Goal: Use online tool/utility: Utilize a website feature to perform a specific function

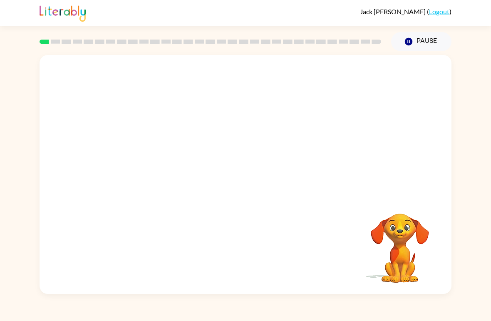
click at [149, 166] on video "Your browser must support playing .mp4 files to use Literably. Please try using…" at bounding box center [245, 125] width 412 height 141
click at [151, 159] on video "Your browser must support playing .mp4 files to use Literably. Please try using…" at bounding box center [245, 125] width 412 height 141
click at [167, 156] on video "Your browser must support playing .mp4 files to use Literably. Please try using…" at bounding box center [245, 125] width 412 height 141
click at [172, 171] on video "Your browser must support playing .mp4 files to use Literably. Please try using…" at bounding box center [245, 125] width 412 height 141
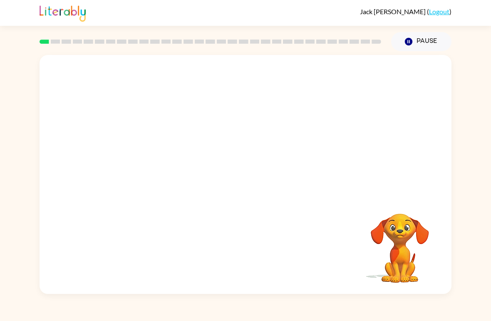
click at [148, 170] on video "Your browser must support playing .mp4 files to use Literably. Please try using…" at bounding box center [245, 125] width 412 height 141
click at [141, 154] on video "Your browser must support playing .mp4 files to use Literably. Please try using…" at bounding box center [245, 125] width 412 height 141
click at [142, 165] on video "Your browser must support playing .mp4 files to use Literably. Please try using…" at bounding box center [245, 125] width 412 height 141
click at [139, 161] on video "Your browser must support playing .mp4 files to use Literably. Please try using…" at bounding box center [245, 125] width 412 height 141
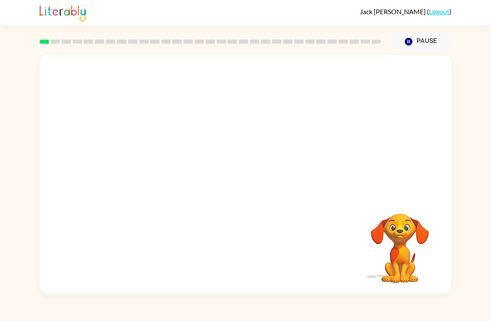
click at [139, 161] on video "Your browser must support playing .mp4 files to use Literably. Please try using…" at bounding box center [245, 125] width 412 height 141
click at [143, 161] on video "Your browser must support playing .mp4 files to use Literably. Please try using…" at bounding box center [245, 125] width 412 height 141
click at [147, 161] on video "Your browser must support playing .mp4 files to use Literably. Please try using…" at bounding box center [245, 125] width 412 height 141
click at [251, 158] on div at bounding box center [245, 174] width 412 height 239
click at [252, 185] on icon "button" at bounding box center [245, 178] width 15 height 15
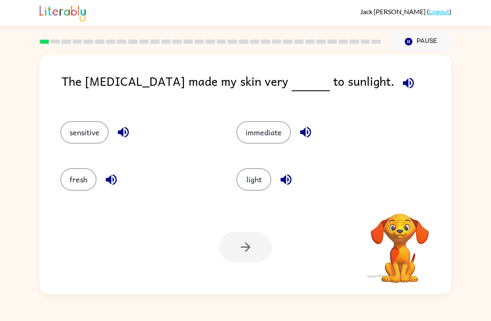
click at [72, 130] on button "sensitive" at bounding box center [84, 132] width 48 height 22
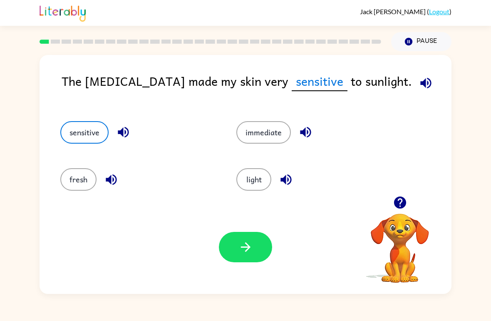
click at [243, 241] on icon "button" at bounding box center [245, 246] width 15 height 15
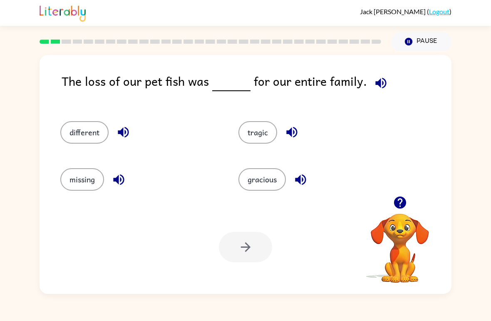
click at [258, 136] on button "tragic" at bounding box center [257, 132] width 39 height 22
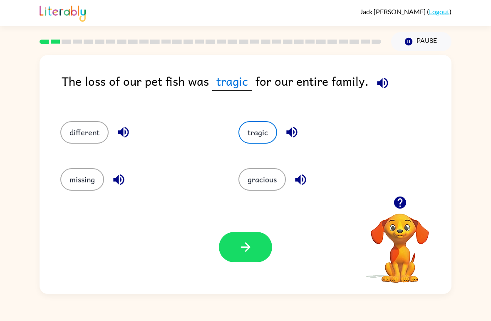
click at [243, 250] on icon "button" at bounding box center [245, 246] width 15 height 15
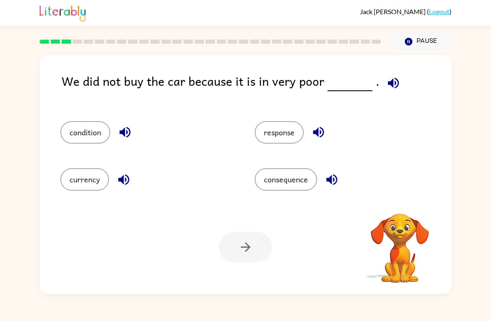
click at [94, 129] on button "condition" at bounding box center [85, 132] width 50 height 22
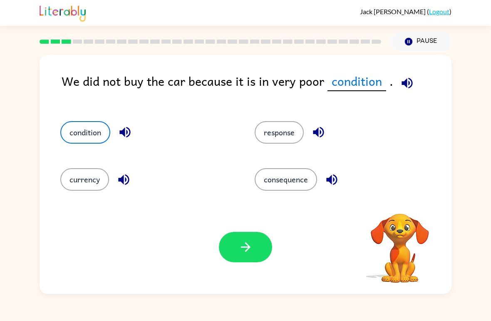
click at [246, 248] on icon "button" at bounding box center [245, 246] width 15 height 15
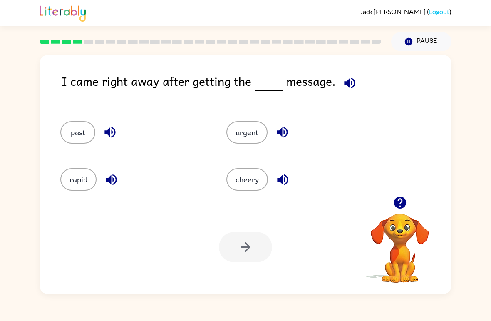
click at [242, 129] on button "urgent" at bounding box center [246, 132] width 41 height 22
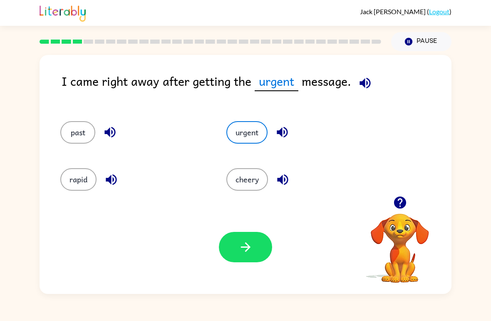
click at [249, 247] on icon "button" at bounding box center [245, 247] width 10 height 10
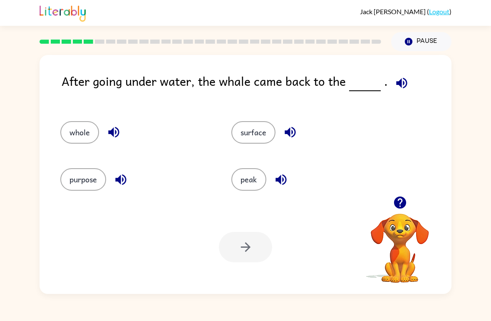
click at [256, 128] on button "surface" at bounding box center [253, 132] width 44 height 22
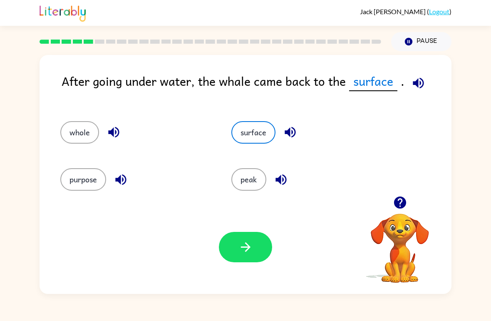
click at [243, 245] on icon "button" at bounding box center [245, 246] width 15 height 15
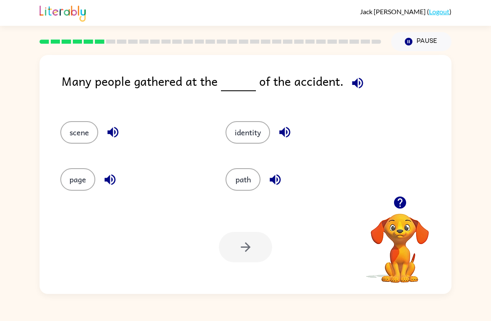
click at [75, 131] on button "scene" at bounding box center [79, 132] width 38 height 22
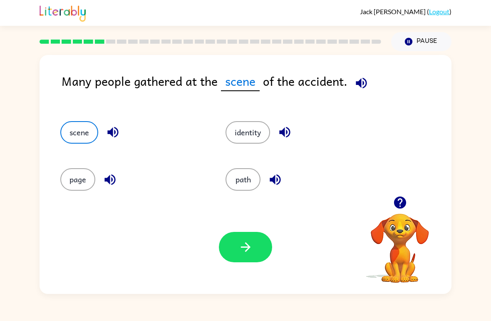
click at [247, 252] on icon "button" at bounding box center [245, 246] width 15 height 15
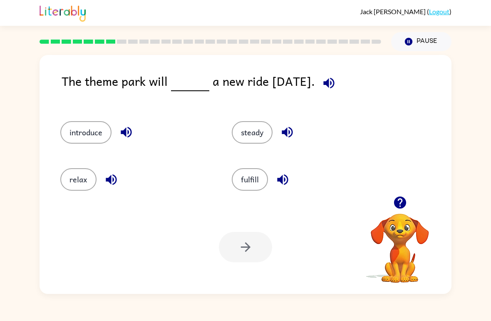
click at [78, 143] on button "introduce" at bounding box center [85, 132] width 51 height 22
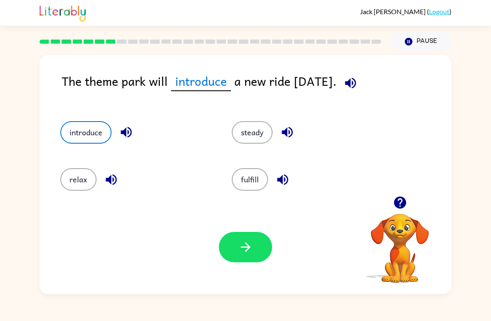
click at [252, 252] on icon "button" at bounding box center [245, 246] width 15 height 15
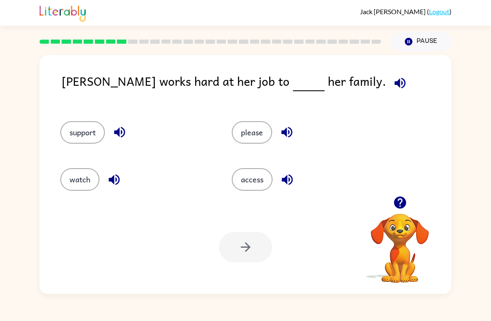
click at [91, 133] on button "support" at bounding box center [82, 132] width 44 height 22
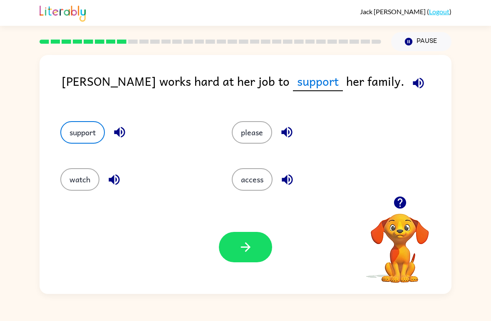
click at [250, 124] on button "please" at bounding box center [252, 132] width 40 height 22
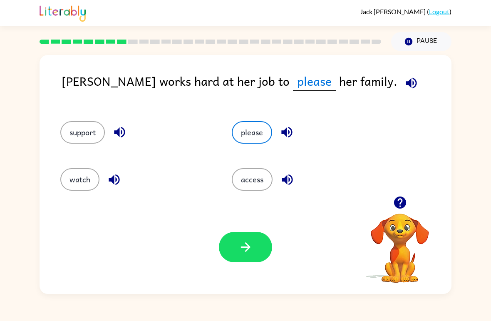
click at [247, 251] on icon "button" at bounding box center [245, 246] width 15 height 15
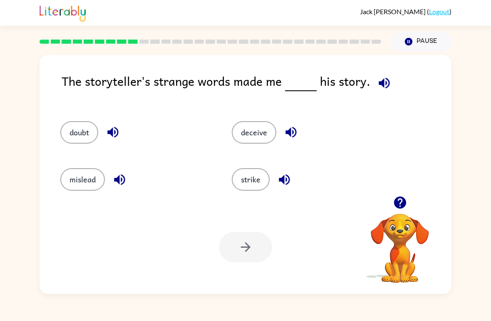
click at [86, 125] on button "doubt" at bounding box center [79, 132] width 38 height 22
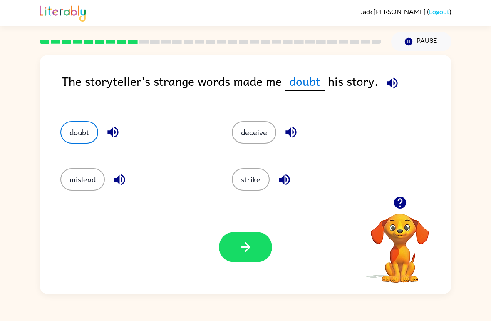
click at [260, 254] on button "button" at bounding box center [245, 247] width 53 height 30
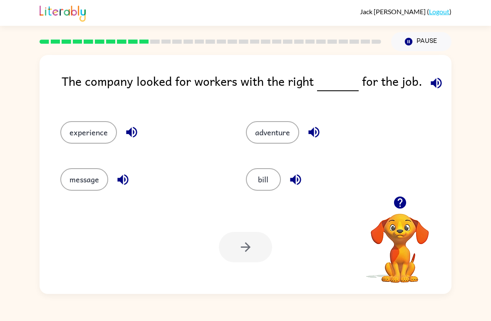
click at [91, 123] on button "experience" at bounding box center [88, 132] width 57 height 22
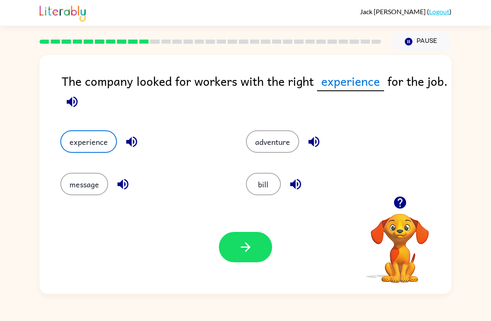
click at [250, 252] on icon "button" at bounding box center [245, 246] width 15 height 15
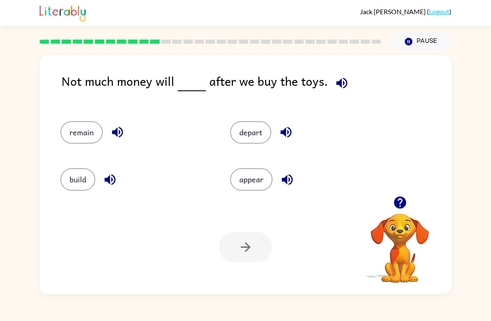
click at [241, 190] on button "appear" at bounding box center [251, 179] width 42 height 22
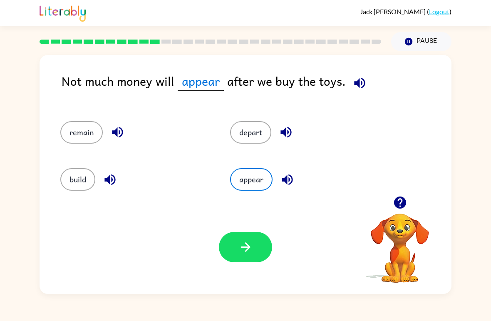
click at [228, 249] on button "button" at bounding box center [245, 247] width 53 height 30
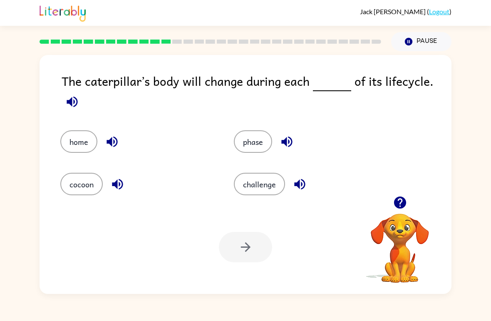
click at [260, 136] on button "phase" at bounding box center [253, 141] width 38 height 22
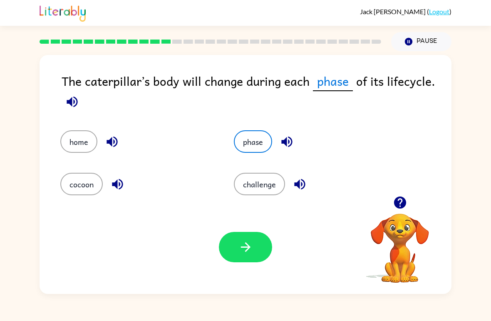
click at [248, 250] on icon "button" at bounding box center [245, 246] width 15 height 15
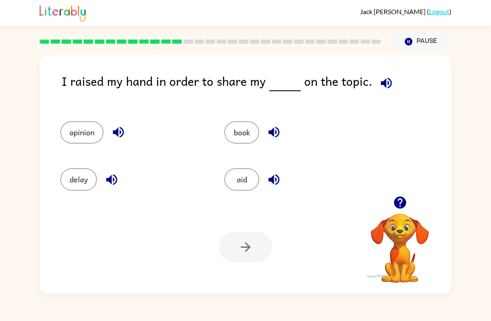
click at [82, 133] on button "opinion" at bounding box center [81, 132] width 43 height 22
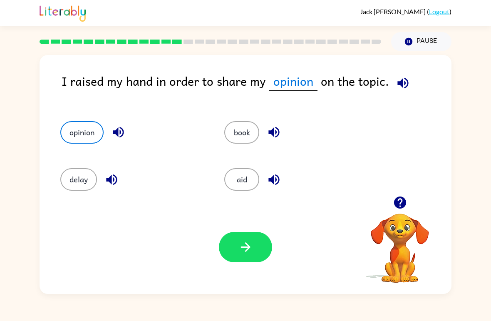
click at [233, 253] on button "button" at bounding box center [245, 247] width 53 height 30
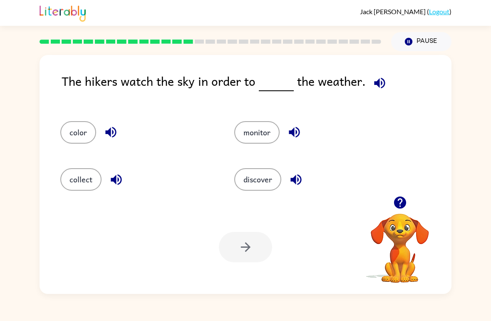
click at [259, 136] on button "monitor" at bounding box center [256, 132] width 45 height 22
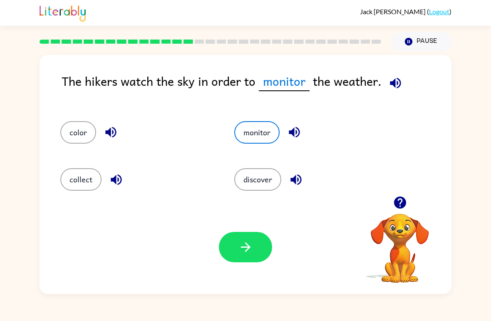
click at [238, 260] on button "button" at bounding box center [245, 247] width 53 height 30
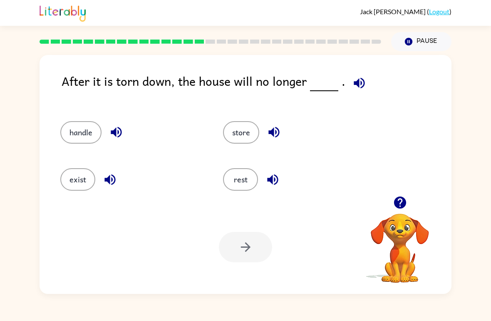
click at [73, 181] on button "exist" at bounding box center [77, 179] width 35 height 22
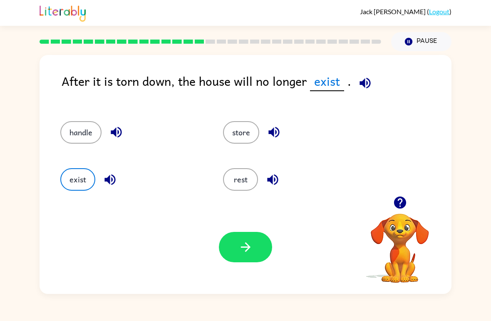
click at [257, 249] on button "button" at bounding box center [245, 247] width 53 height 30
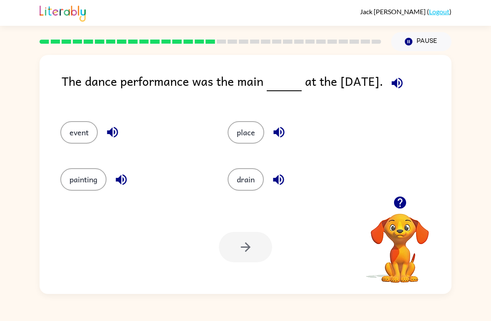
click at [77, 134] on button "event" at bounding box center [78, 132] width 37 height 22
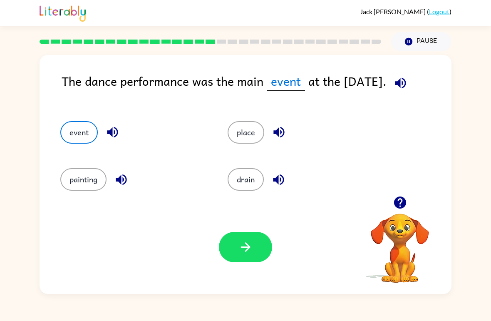
click at [257, 244] on button "button" at bounding box center [245, 247] width 53 height 30
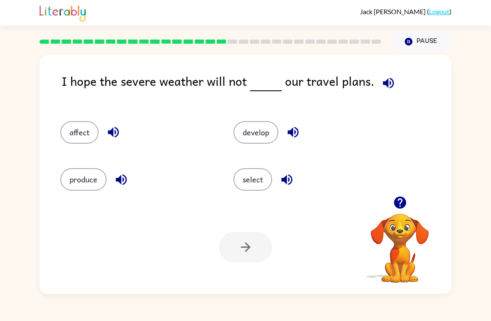
click at [73, 135] on button "affect" at bounding box center [79, 132] width 38 height 22
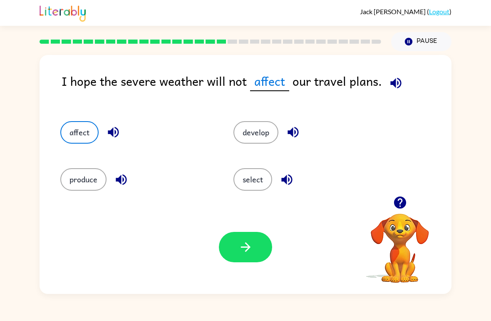
click at [246, 254] on button "button" at bounding box center [245, 247] width 53 height 30
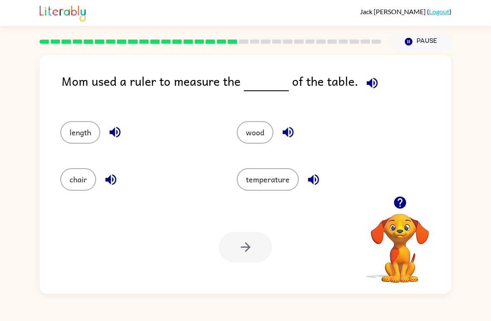
click at [78, 123] on button "length" at bounding box center [80, 132] width 40 height 22
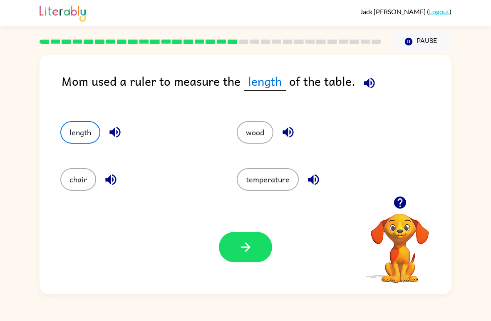
click at [256, 252] on button "button" at bounding box center [245, 247] width 53 height 30
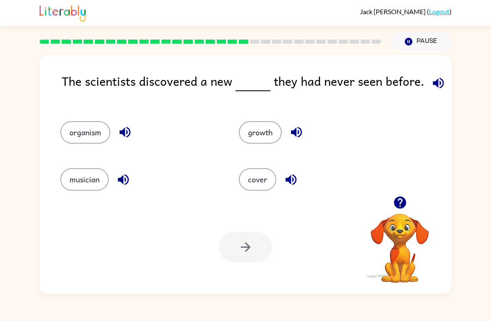
click at [269, 132] on button "growth" at bounding box center [260, 132] width 43 height 22
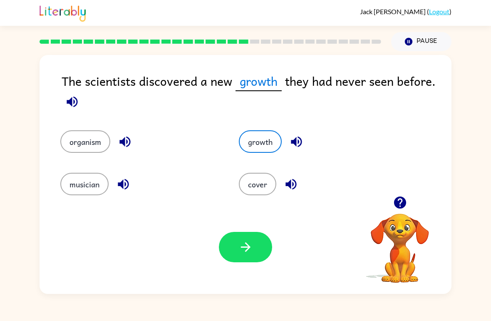
click at [251, 246] on icon "button" at bounding box center [245, 246] width 15 height 15
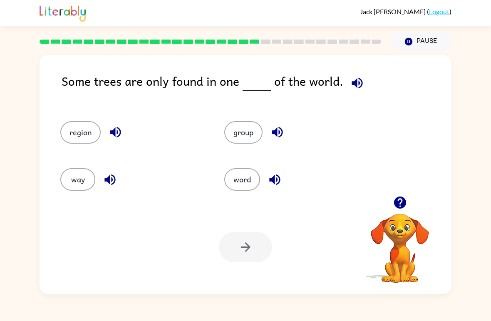
click at [253, 122] on button "group" at bounding box center [243, 132] width 38 height 22
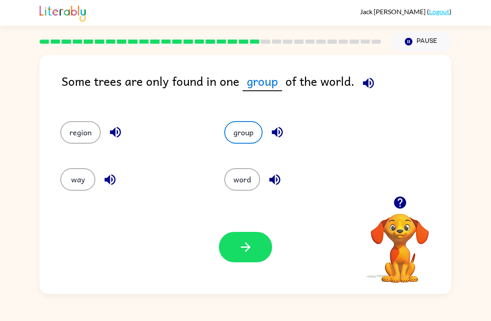
click at [257, 252] on button "button" at bounding box center [245, 247] width 53 height 30
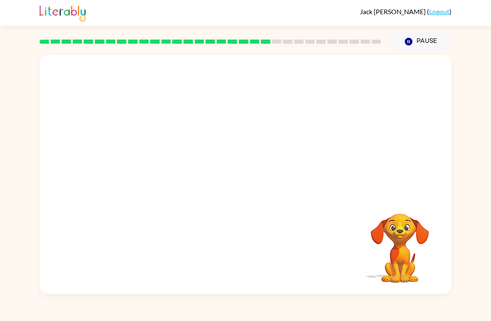
click at [173, 177] on video "Your browser must support playing .mp4 files to use Literably. Please try using…" at bounding box center [245, 125] width 412 height 141
click at [178, 172] on video "Your browser must support playing .mp4 files to use Literably. Please try using…" at bounding box center [245, 125] width 412 height 141
click at [247, 172] on icon "button" at bounding box center [245, 178] width 15 height 15
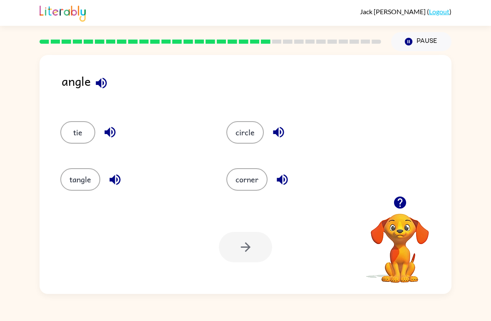
click at [244, 174] on button "corner" at bounding box center [246, 179] width 41 height 22
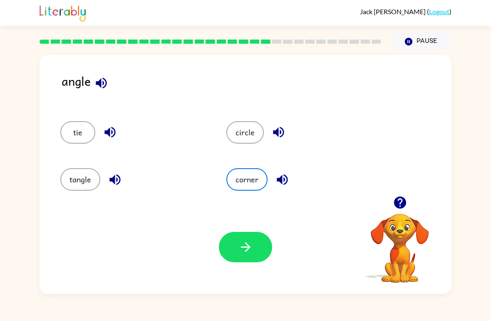
click at [247, 261] on button "button" at bounding box center [245, 247] width 53 height 30
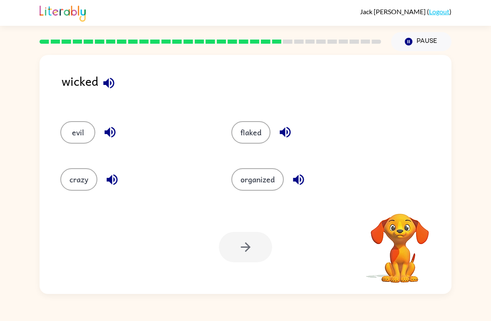
click at [83, 128] on button "evil" at bounding box center [77, 132] width 35 height 22
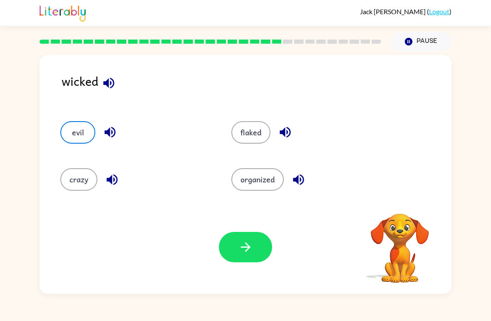
click at [231, 252] on button "button" at bounding box center [245, 247] width 53 height 30
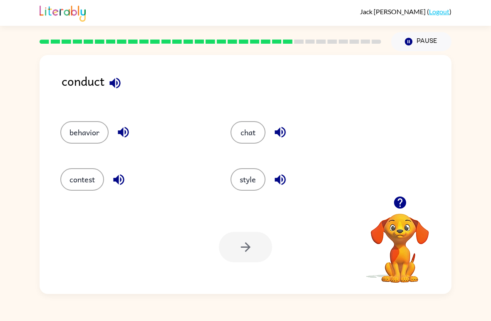
click at [93, 143] on button "behavior" at bounding box center [84, 132] width 48 height 22
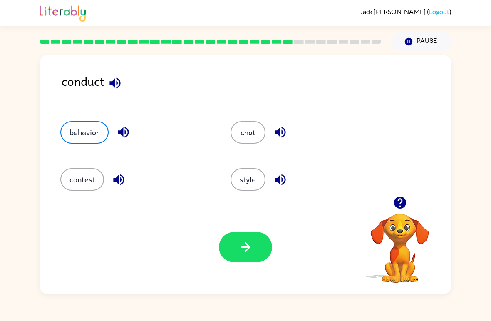
click at [243, 248] on icon "button" at bounding box center [245, 246] width 15 height 15
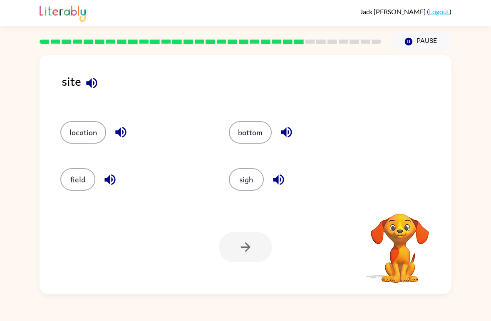
click at [84, 122] on button "location" at bounding box center [83, 132] width 46 height 22
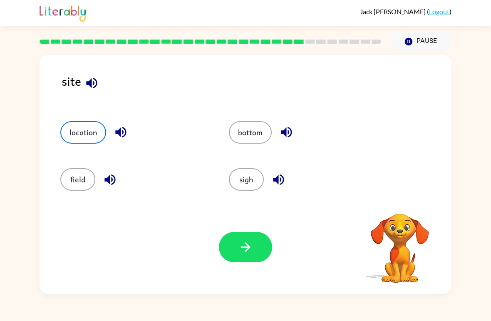
click at [259, 239] on button "button" at bounding box center [245, 247] width 53 height 30
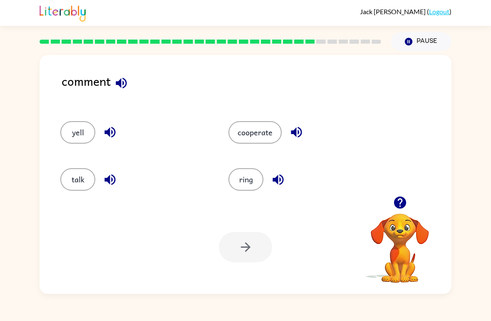
click at [75, 179] on button "talk" at bounding box center [77, 179] width 35 height 22
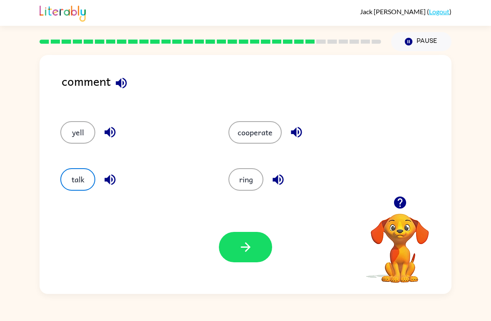
click at [238, 242] on icon "button" at bounding box center [245, 246] width 15 height 15
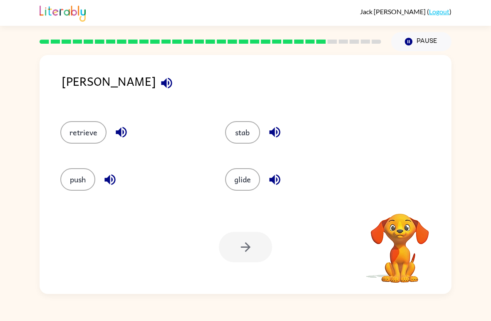
click at [249, 141] on button "stab" at bounding box center [242, 132] width 35 height 22
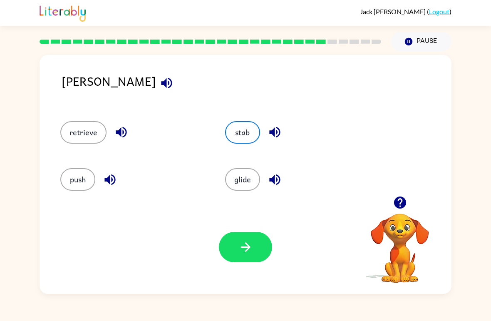
click at [248, 247] on icon "button" at bounding box center [245, 247] width 10 height 10
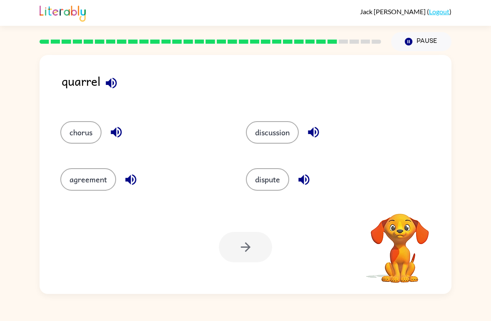
click at [80, 134] on button "chorus" at bounding box center [80, 132] width 41 height 22
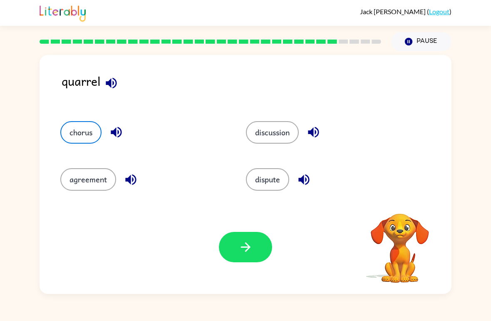
click at [260, 229] on div "Your browser must support playing .mp4 files to use Literably. Please try using…" at bounding box center [245, 247] width 412 height 94
click at [256, 256] on button "button" at bounding box center [245, 247] width 53 height 30
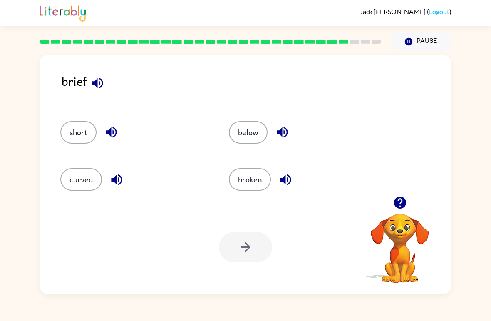
click at [82, 130] on button "short" at bounding box center [78, 132] width 36 height 22
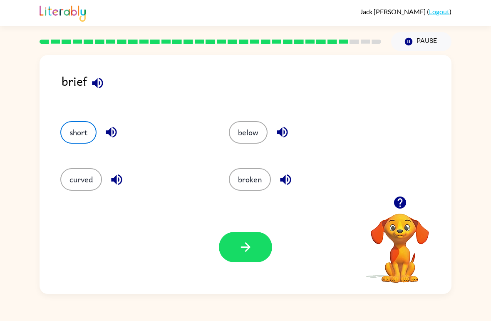
click at [248, 237] on button "button" at bounding box center [245, 247] width 53 height 30
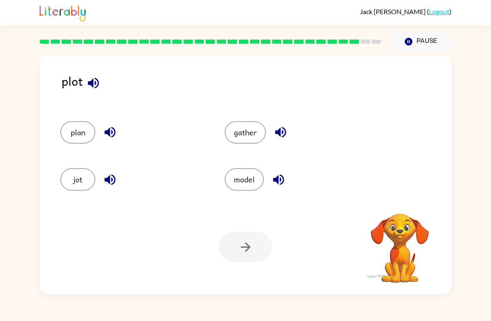
click at [76, 135] on button "plan" at bounding box center [77, 132] width 35 height 22
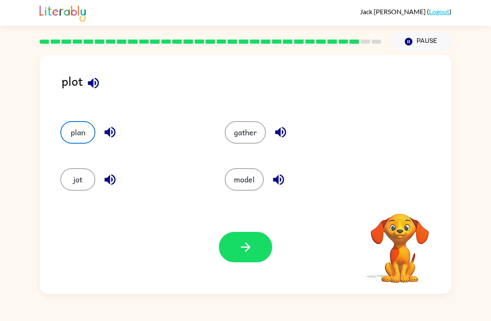
click at [225, 254] on button "button" at bounding box center [245, 247] width 53 height 30
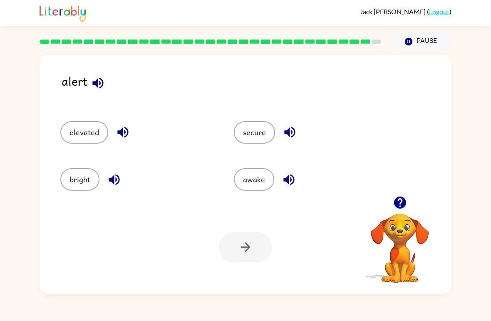
click at [257, 133] on button "secure" at bounding box center [254, 132] width 41 height 22
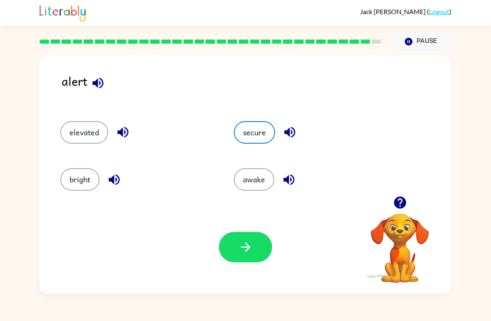
click at [253, 241] on button "button" at bounding box center [245, 247] width 53 height 30
